Goal: Navigation & Orientation: Find specific page/section

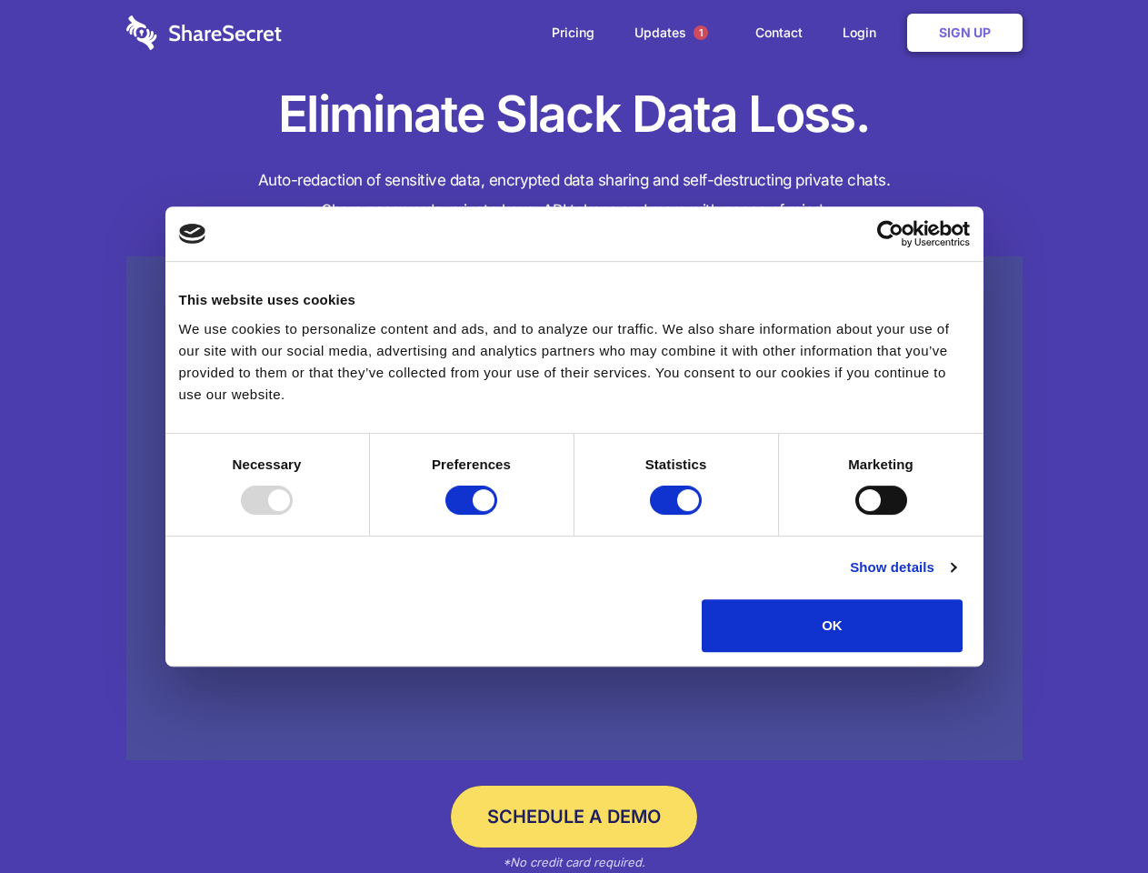
click at [293, 514] on div at bounding box center [267, 499] width 52 height 29
click at [497, 514] on input "Preferences" at bounding box center [471, 499] width 52 height 29
checkbox input "false"
click at [678, 514] on input "Statistics" at bounding box center [676, 499] width 52 height 29
checkbox input "false"
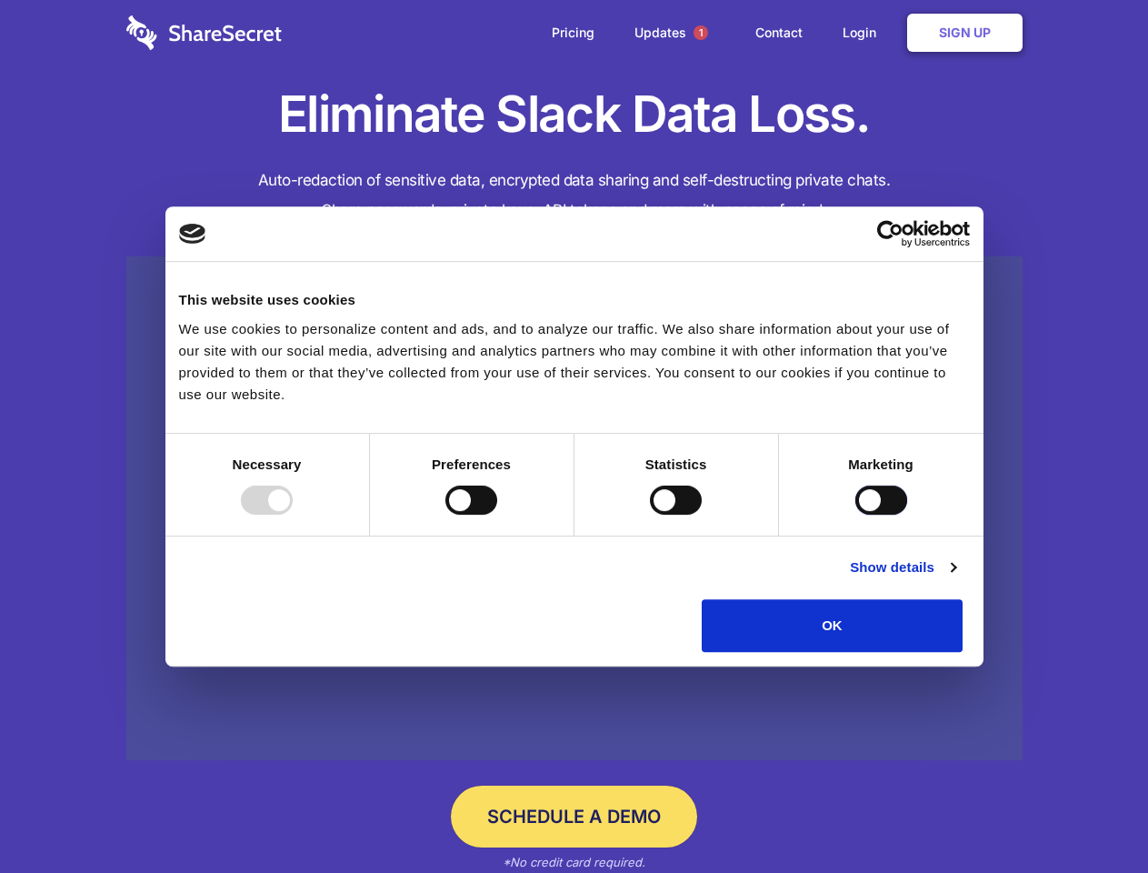
click at [855, 514] on input "Marketing" at bounding box center [881, 499] width 52 height 29
checkbox input "true"
click at [955, 578] on link "Show details" at bounding box center [902, 567] width 105 height 22
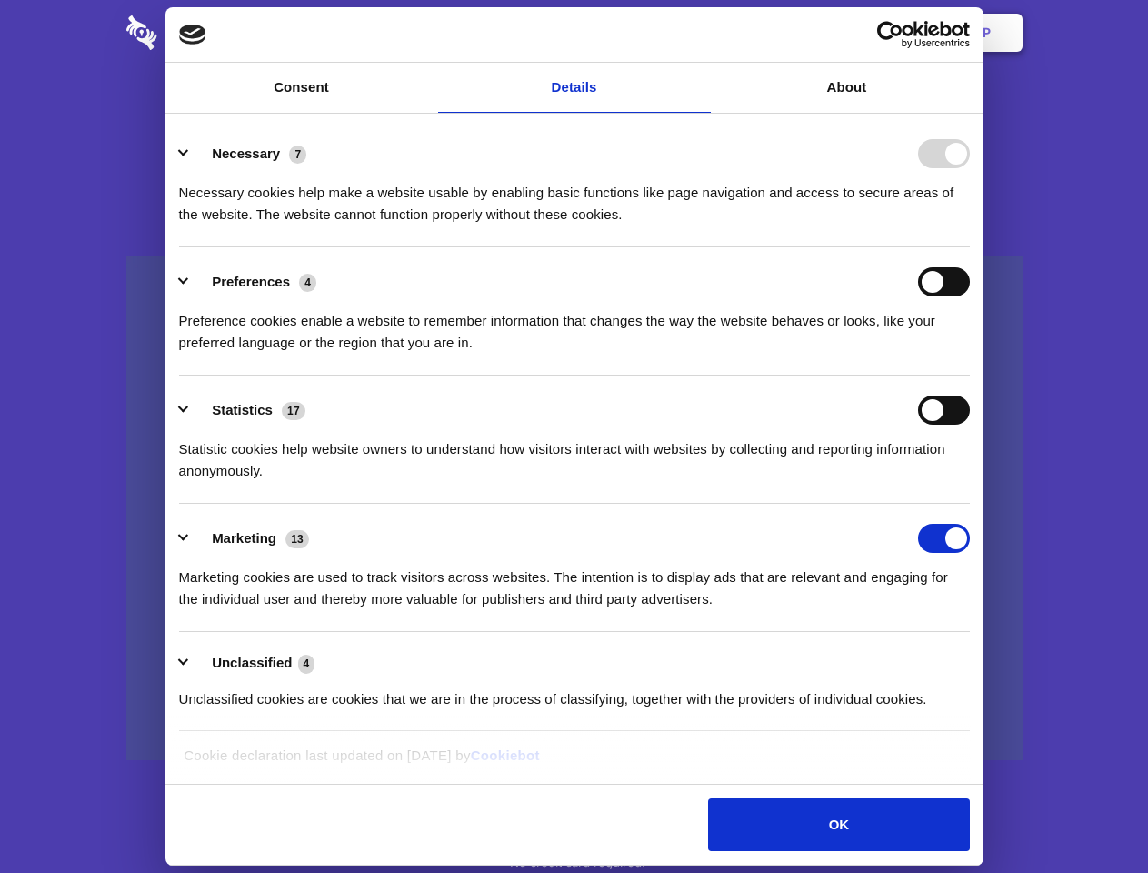
click at [978, 658] on ul "Necessary 7 Necessary cookies help make a website usable by enabling basic func…" at bounding box center [574, 425] width 808 height 613
click at [700, 33] on span "1" at bounding box center [700, 32] width 15 height 15
